Goal: Check status: Check status

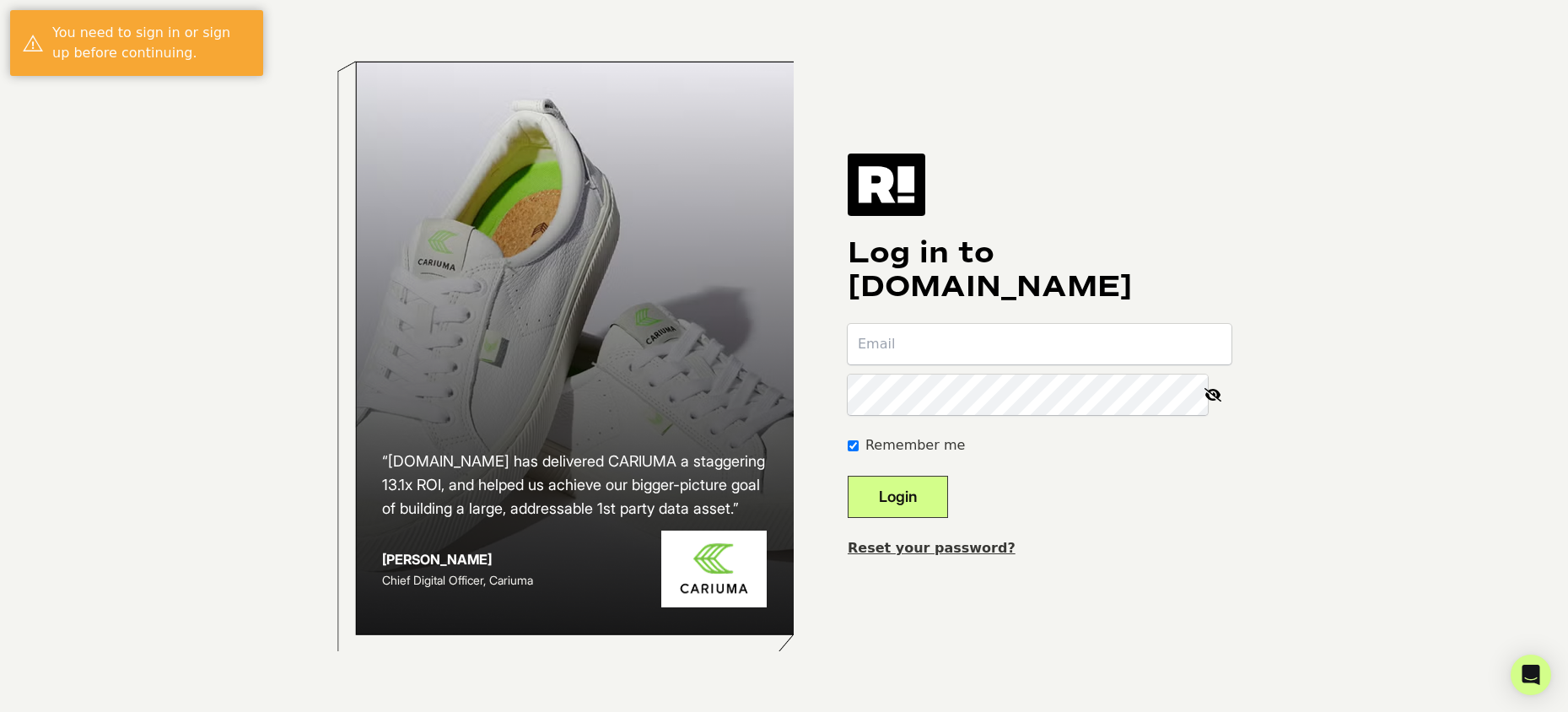
type input "[EMAIL_ADDRESS][DOMAIN_NAME]"
click at [931, 503] on button "Login" at bounding box center [898, 497] width 101 height 42
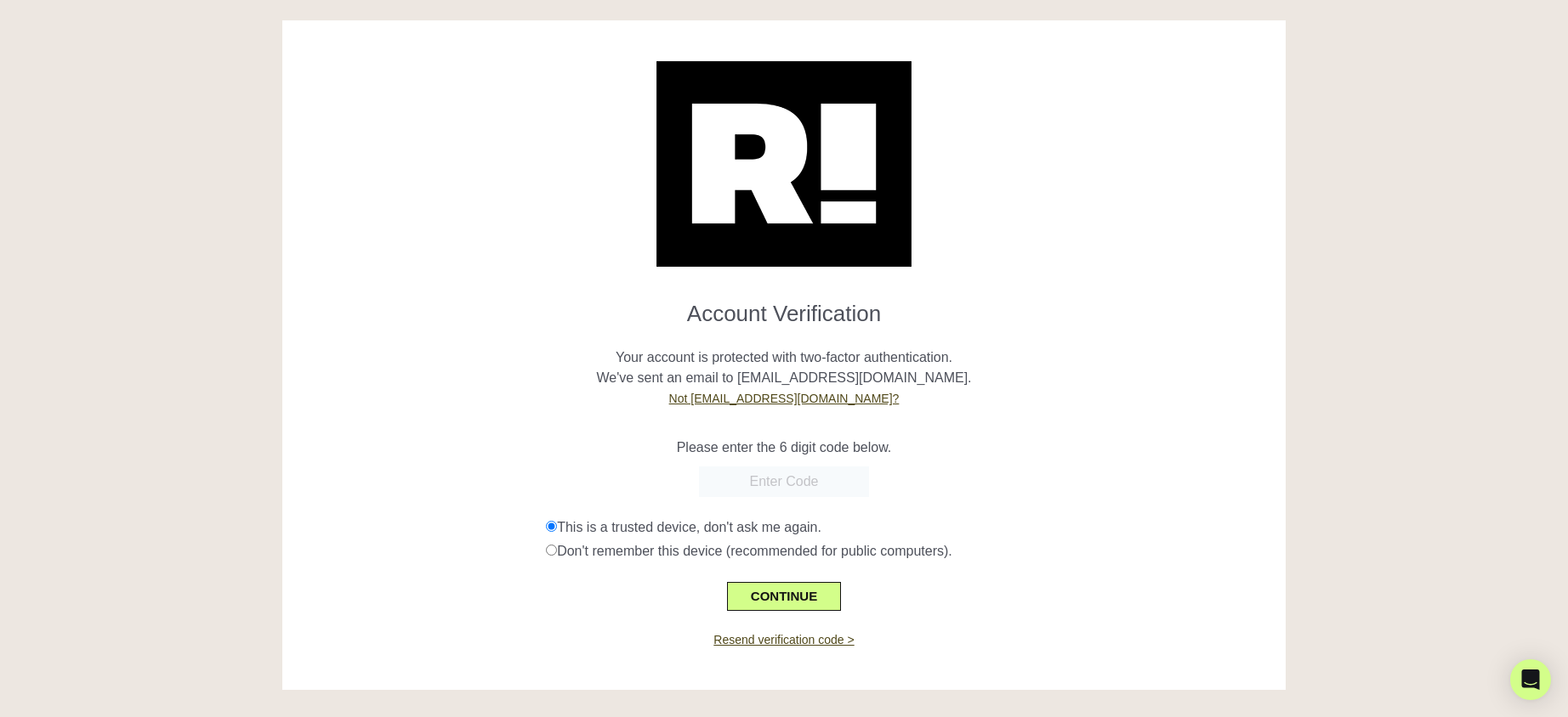
click at [782, 483] on input "text" at bounding box center [783, 482] width 170 height 31
paste input "195192"
type input "195192"
click at [795, 603] on button "CONTINUE" at bounding box center [784, 597] width 114 height 29
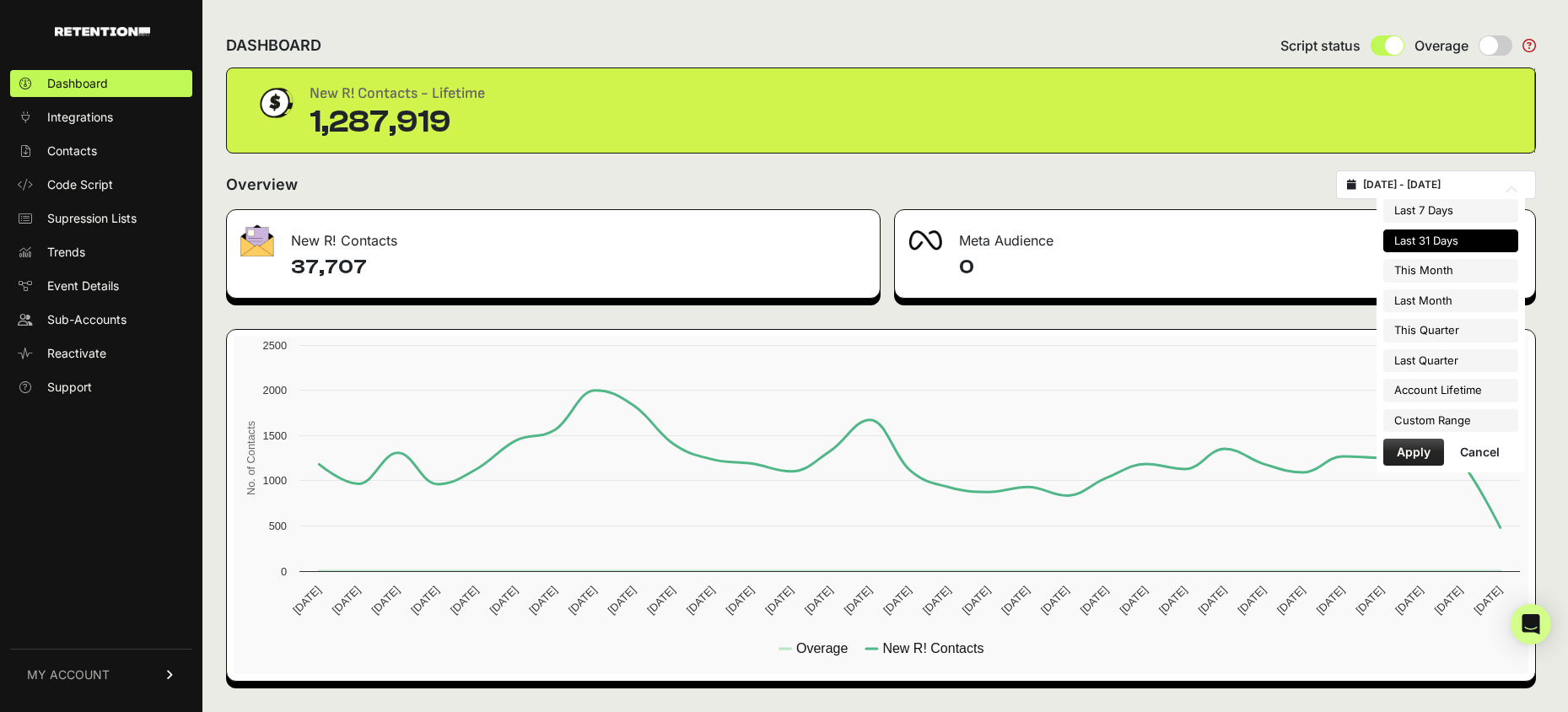
click at [1397, 183] on input "[DATE] - [DATE]" at bounding box center [1444, 185] width 162 height 14
click at [1442, 333] on li "This Quarter" at bounding box center [1451, 331] width 135 height 24
type input "[DATE] - [DATE]"
